Goal: Contribute content

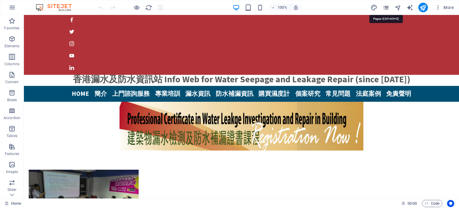
click at [385, 7] on icon "pages" at bounding box center [386, 7] width 7 height 7
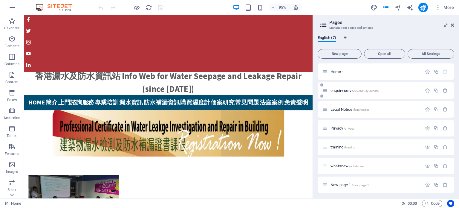
scroll to position [1, 0]
click at [351, 88] on span "enquiry service /enquiry-service" at bounding box center [355, 89] width 48 height 4
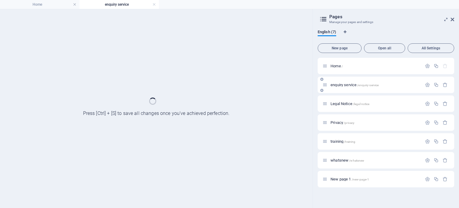
scroll to position [0, 0]
click at [351, 88] on div "enquiry service /enquiry-service" at bounding box center [386, 85] width 137 height 16
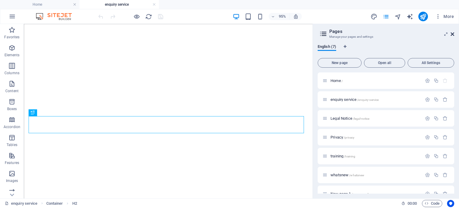
click at [453, 34] on icon at bounding box center [453, 34] width 4 height 5
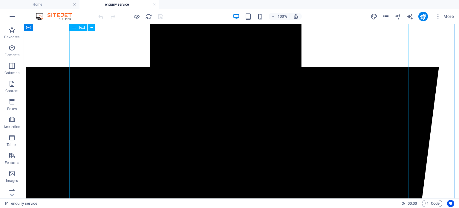
scroll to position [120, 0]
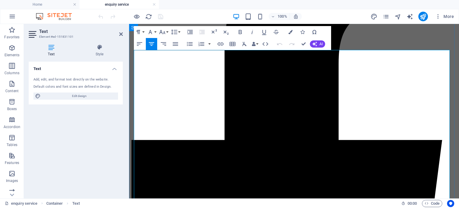
scroll to position [98, 0]
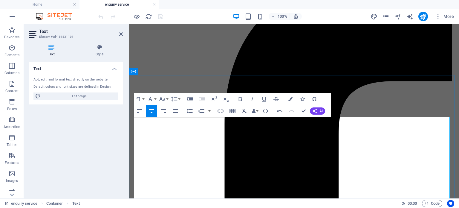
scroll to position [77, 0]
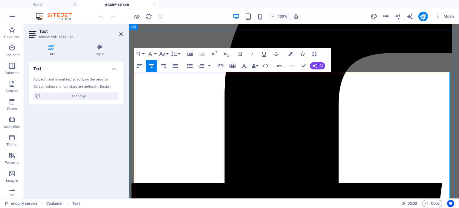
drag, startPoint x: 270, startPoint y: 82, endPoint x: 312, endPoint y: 82, distance: 41.6
click at [223, 66] on icon "button" at bounding box center [221, 65] width 6 height 3
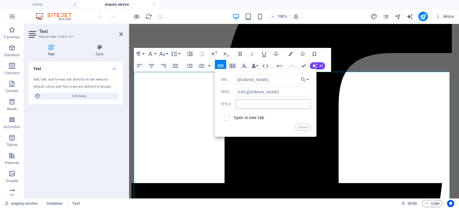
type input "[DOMAIN_NAME]"
click at [271, 107] on input "text" at bounding box center [273, 104] width 75 height 10
type input "leakscan"
click at [226, 117] on input "checkbox" at bounding box center [225, 116] width 5 height 5
checkbox input "true"
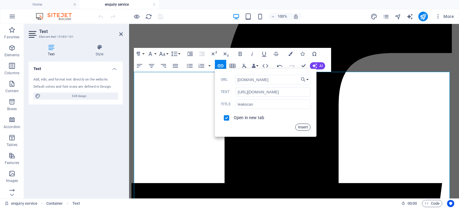
click at [303, 126] on button "Insert" at bounding box center [302, 126] width 15 height 7
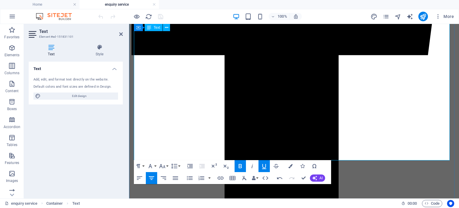
scroll to position [316, 0]
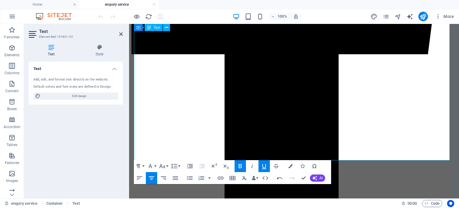
drag, startPoint x: 270, startPoint y: 149, endPoint x: 313, endPoint y: 146, distance: 42.8
drag, startPoint x: 312, startPoint y: 149, endPoint x: 271, endPoint y: 151, distance: 41.6
drag, startPoint x: 147, startPoint y: 127, endPoint x: 220, endPoint y: 177, distance: 88.0
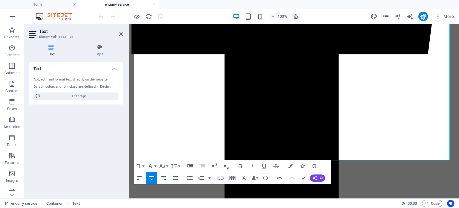
checkbox input "false"
click at [220, 177] on icon "button" at bounding box center [221, 177] width 6 height 3
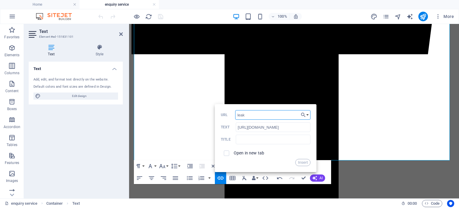
type input "[DOMAIN_NAME]"
click at [259, 139] on input "text" at bounding box center [273, 140] width 75 height 10
type input "leakscan"
click at [223, 153] on input "checkbox" at bounding box center [225, 151] width 5 height 5
checkbox input "true"
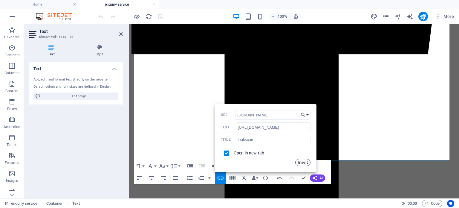
click at [303, 161] on button "Insert" at bounding box center [302, 162] width 15 height 7
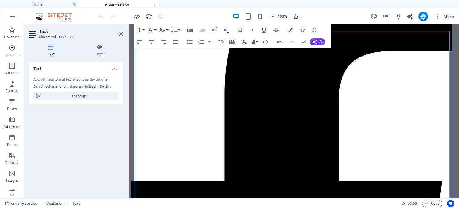
scroll to position [77, 0]
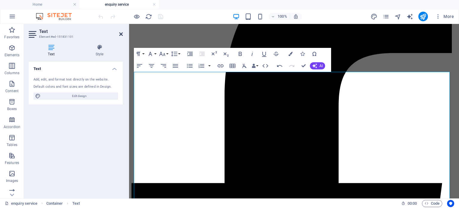
click at [120, 34] on icon at bounding box center [121, 34] width 4 height 5
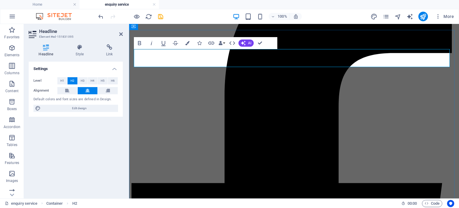
drag, startPoint x: 361, startPoint y: 56, endPoint x: 247, endPoint y: 55, distance: 114.5
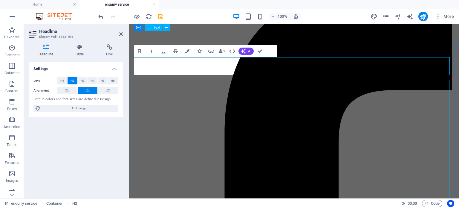
scroll to position [0, 0]
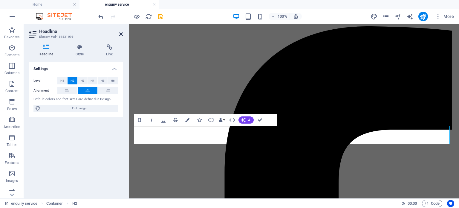
click at [120, 35] on icon at bounding box center [121, 34] width 4 height 5
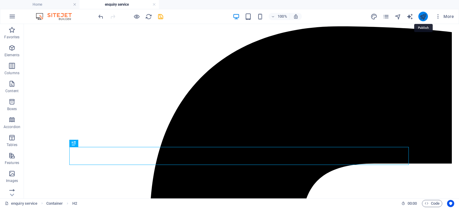
click at [425, 17] on icon "publish" at bounding box center [423, 16] width 7 height 7
